Goal: Task Accomplishment & Management: Manage account settings

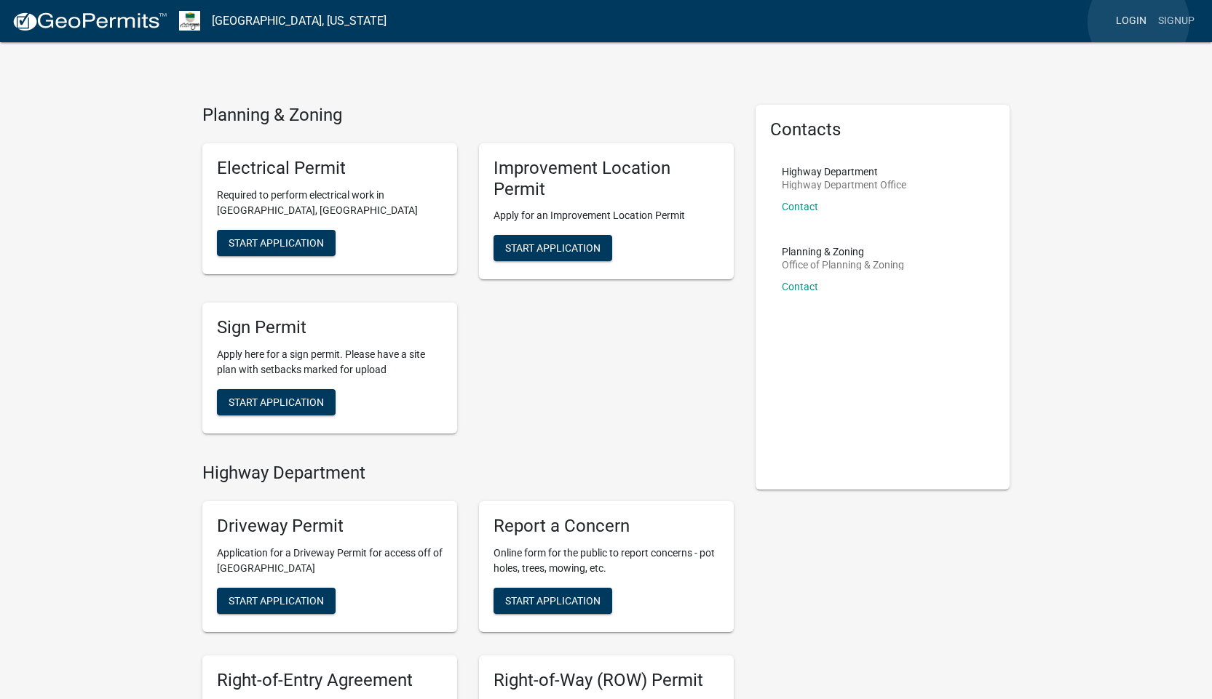
click at [1138, 22] on link "Login" at bounding box center [1131, 21] width 42 height 28
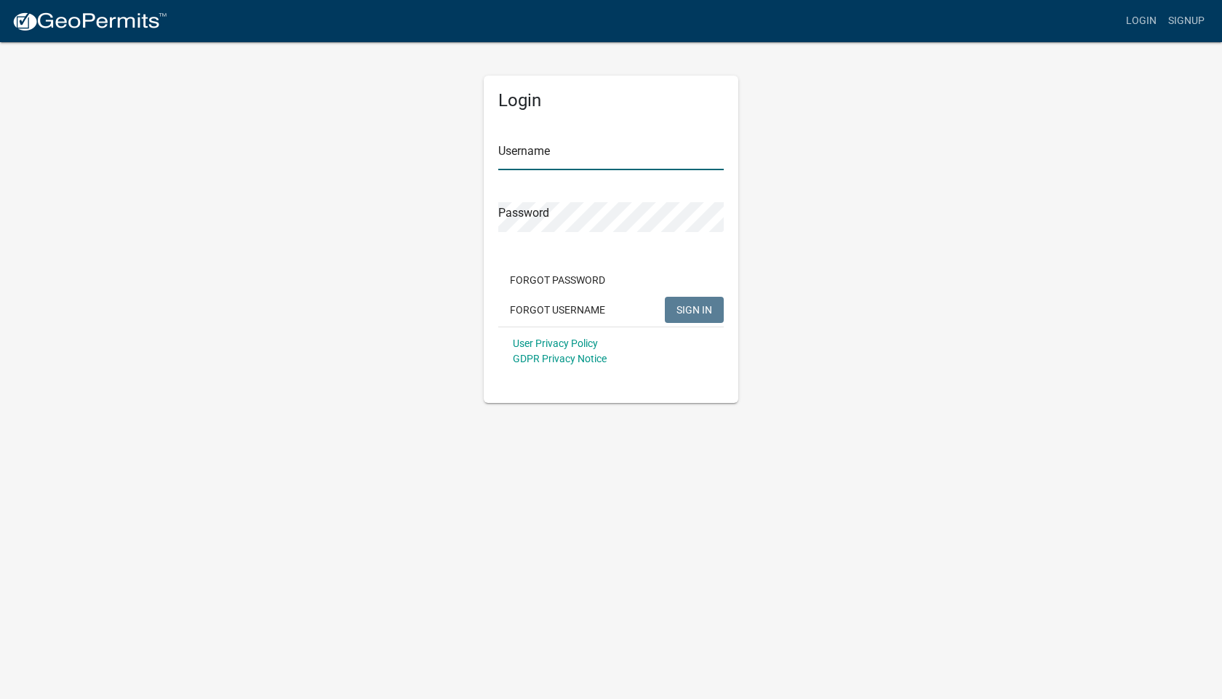
click at [584, 143] on input "Username" at bounding box center [611, 155] width 226 height 30
type input "[EMAIL_ADDRESS][DOMAIN_NAME]"
click at [665, 297] on button "SIGN IN" at bounding box center [694, 310] width 59 height 26
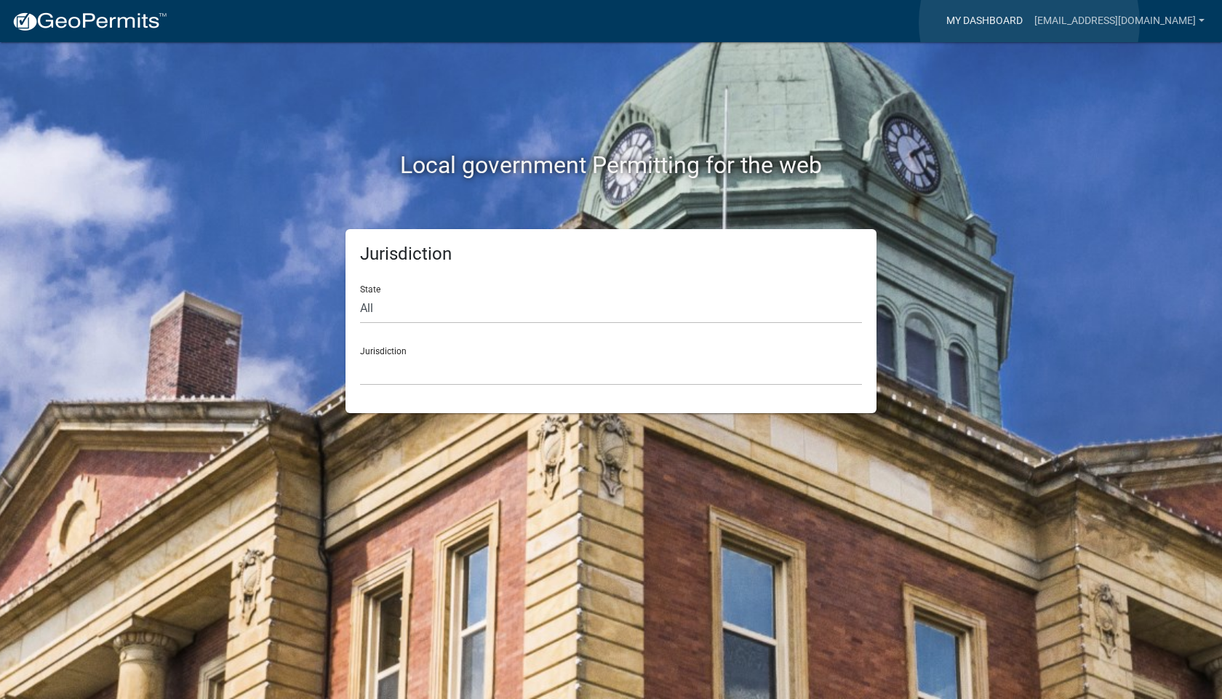
click at [1029, 23] on link "My Dashboard" at bounding box center [985, 21] width 88 height 28
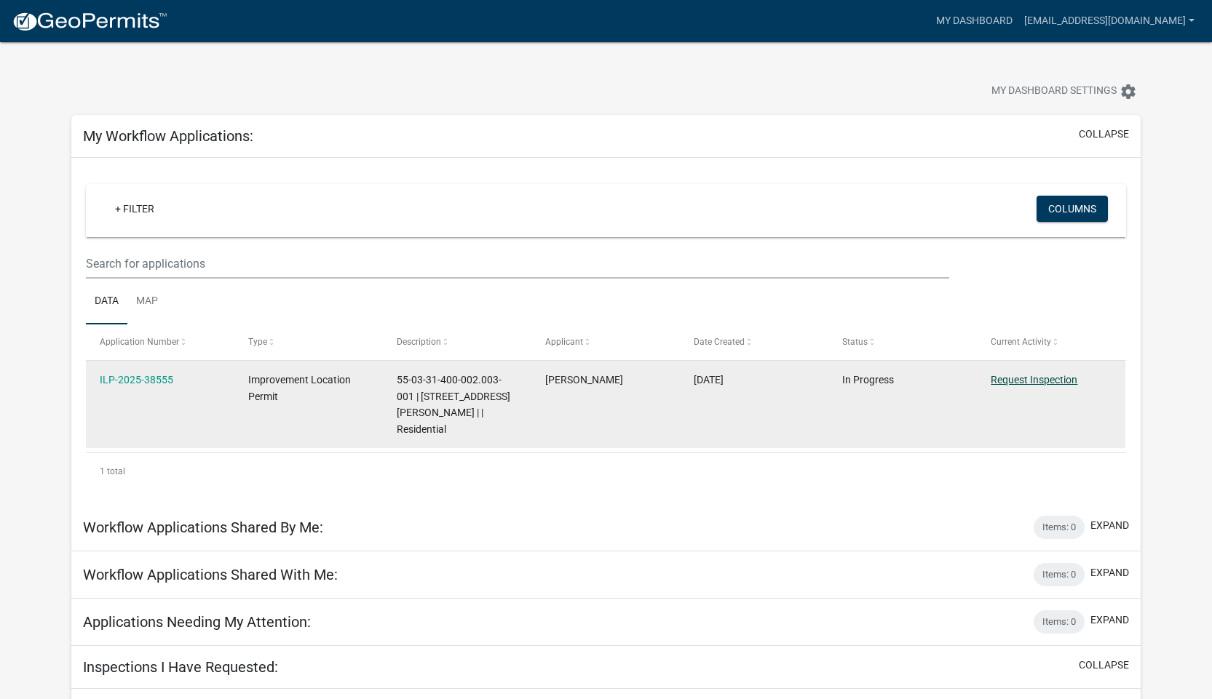
click at [1004, 377] on link "Request Inspection" at bounding box center [1033, 380] width 87 height 12
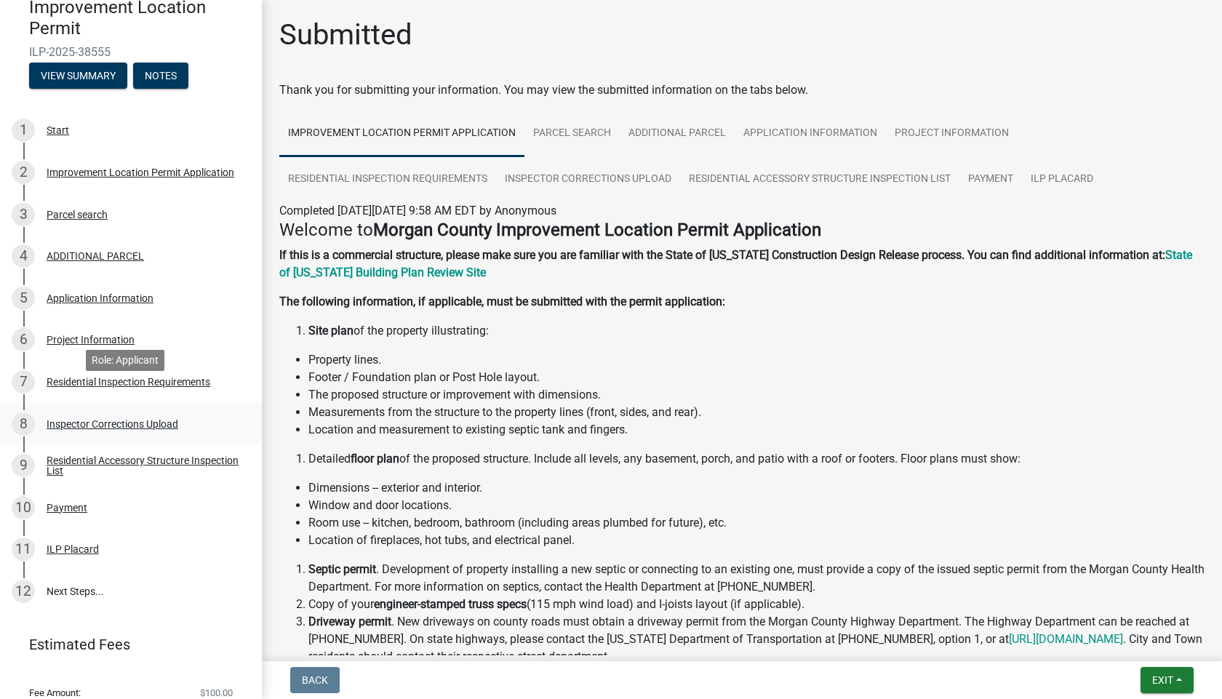
scroll to position [191, 0]
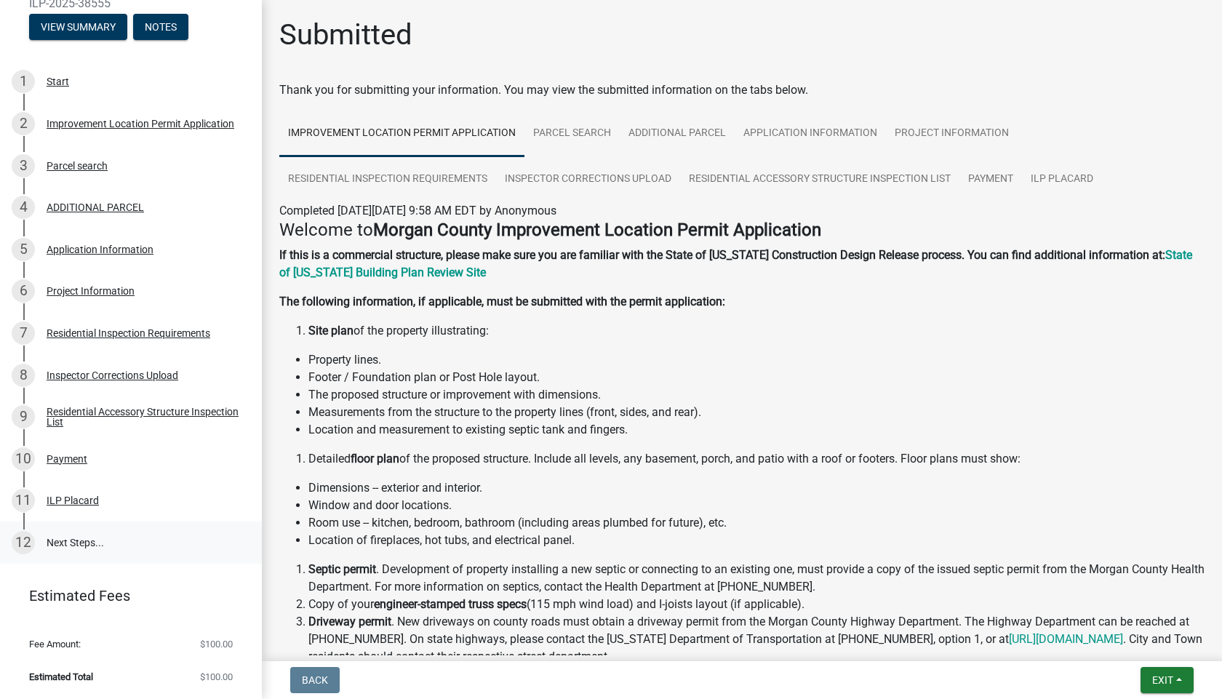
click at [67, 541] on link "12 Next Steps..." at bounding box center [131, 543] width 262 height 42
click at [1161, 675] on span "Exit" at bounding box center [1163, 681] width 21 height 12
click at [1009, 363] on li "Property lines." at bounding box center [757, 359] width 896 height 17
click at [1174, 678] on button "Exit" at bounding box center [1167, 680] width 53 height 26
click at [1137, 632] on button "Save & Exit" at bounding box center [1136, 642] width 116 height 35
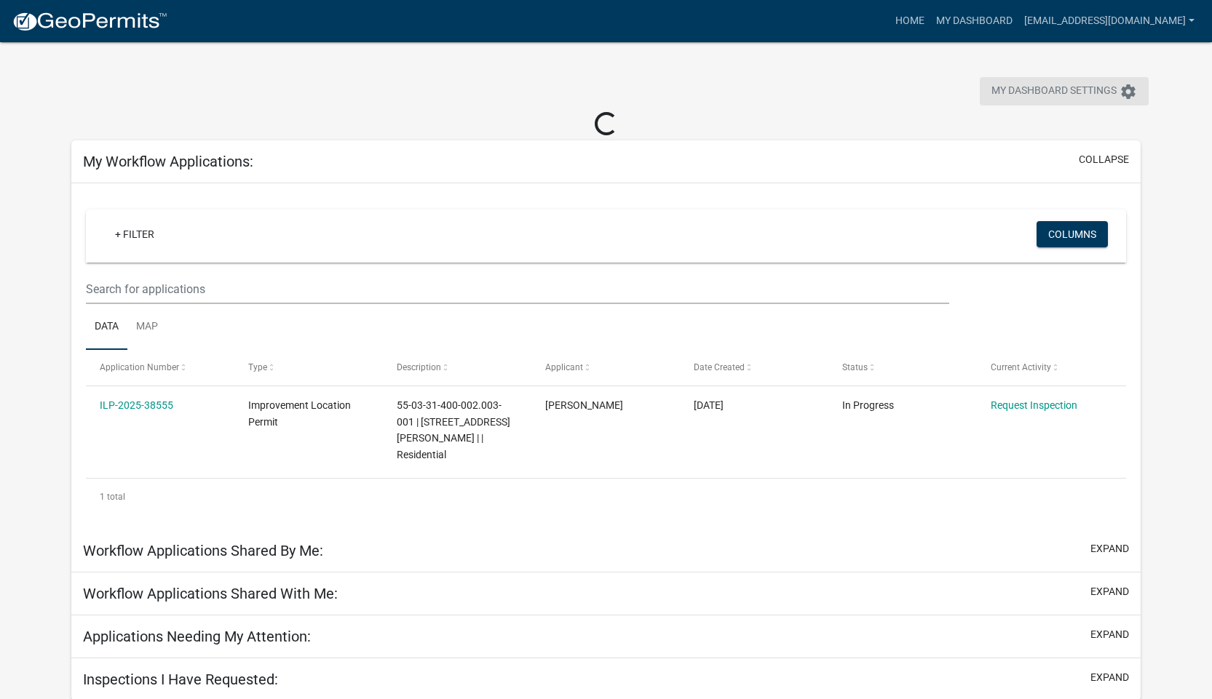
click at [1035, 93] on span "My Dashboard Settings" at bounding box center [1053, 91] width 125 height 17
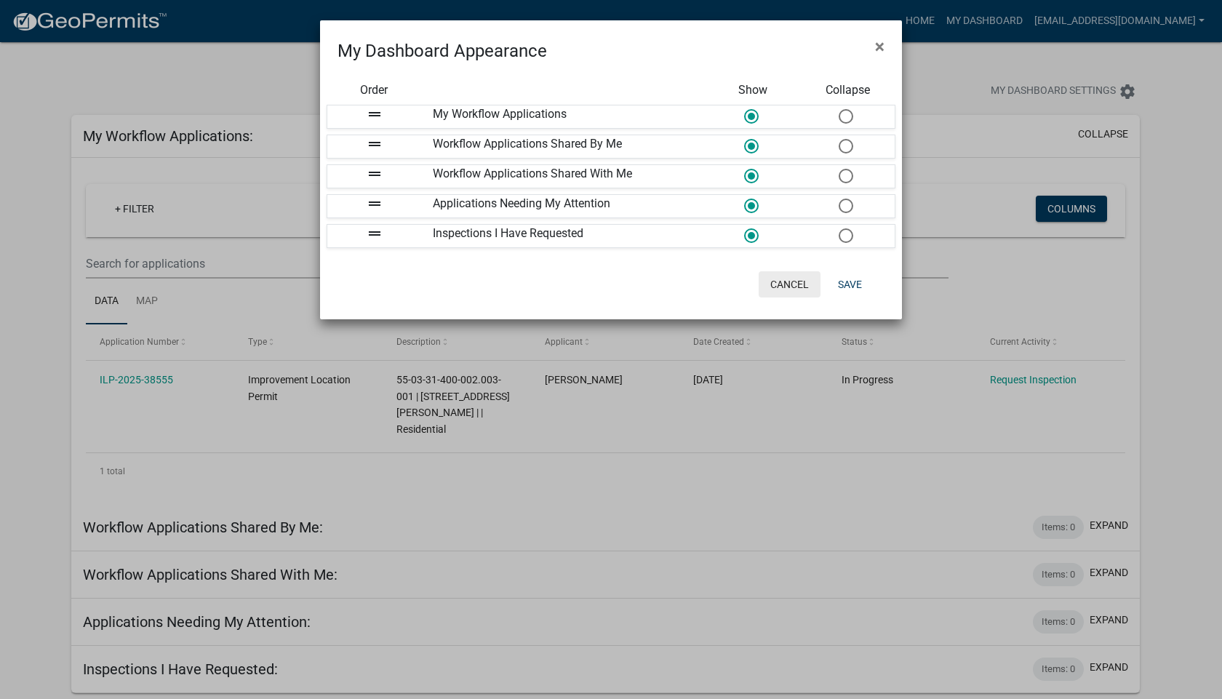
click at [779, 281] on button "Cancel" at bounding box center [790, 284] width 62 height 26
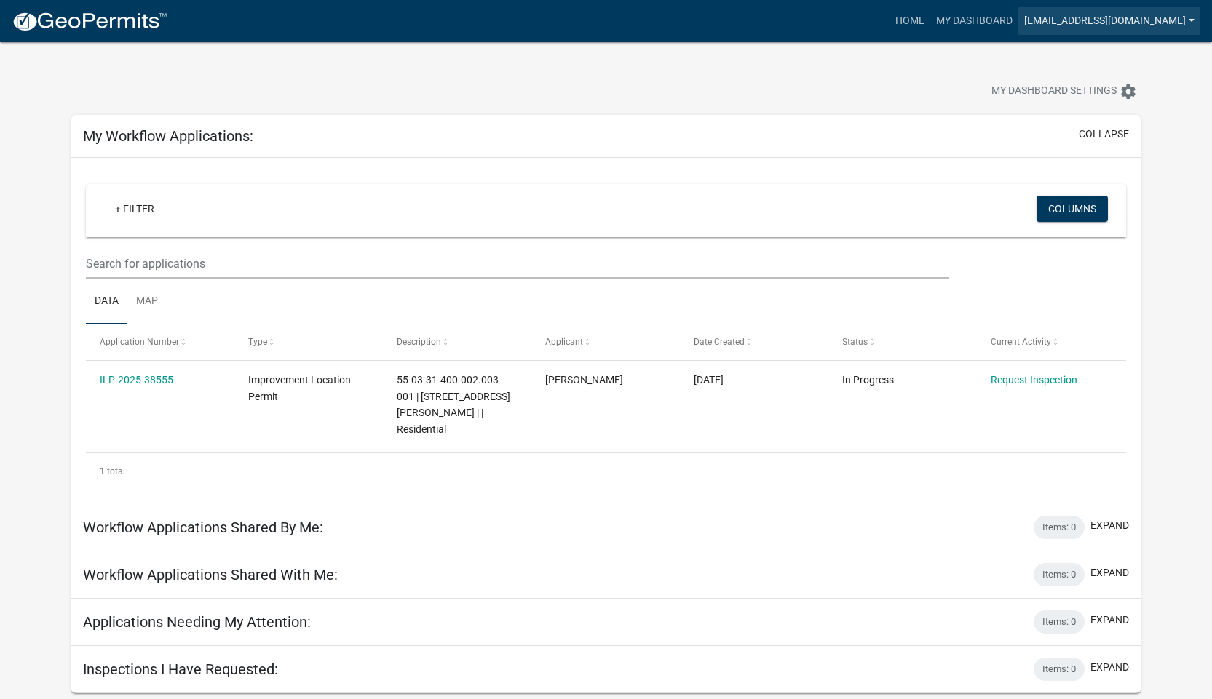
click at [1124, 21] on link "[EMAIL_ADDRESS][DOMAIN_NAME]" at bounding box center [1109, 21] width 182 height 28
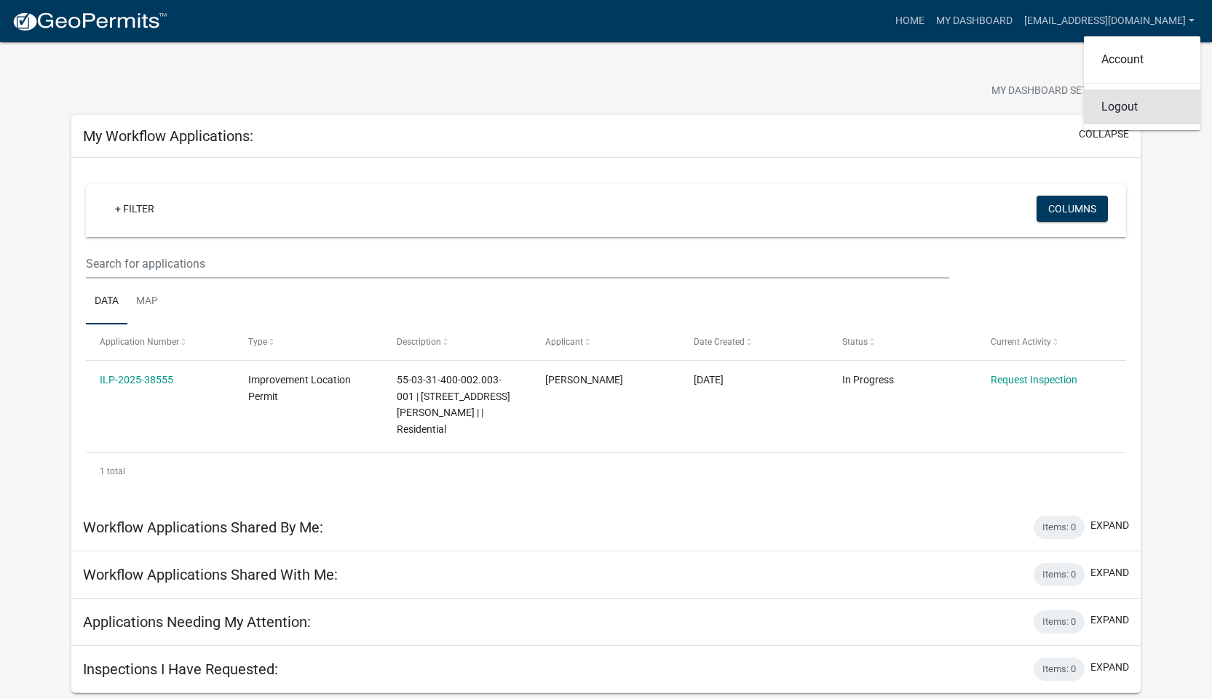
click at [1110, 105] on link "Logout" at bounding box center [1142, 107] width 116 height 35
